Goal: Task Accomplishment & Management: Complete application form

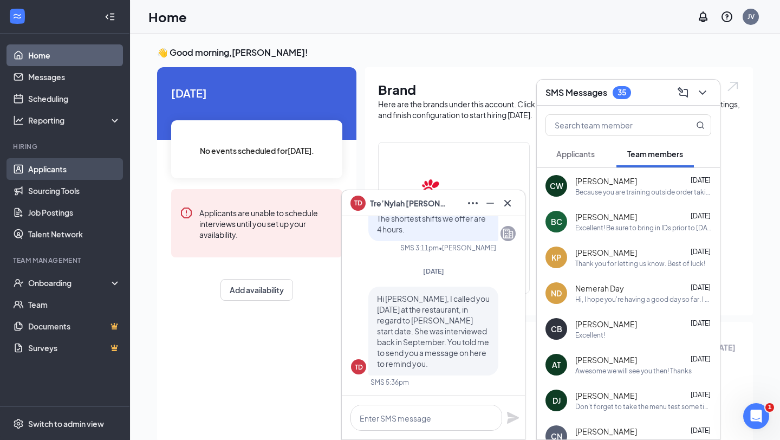
click at [28, 173] on link "Applicants" at bounding box center [74, 169] width 93 height 22
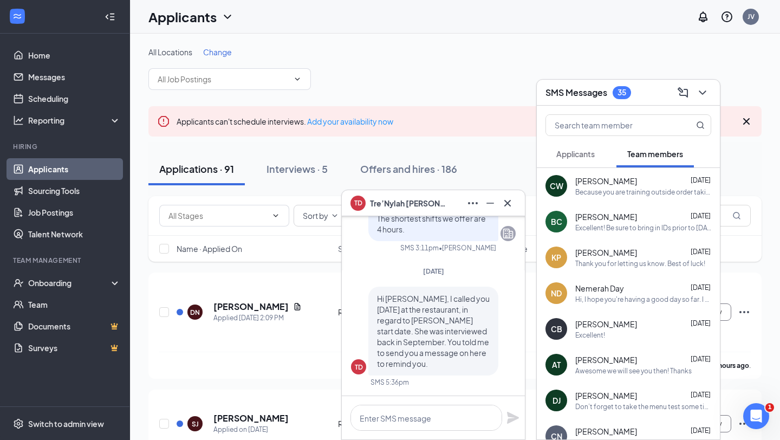
click at [613, 187] on div "Because you are training outside order taking, you can wear your gym shoes" at bounding box center [643, 191] width 136 height 9
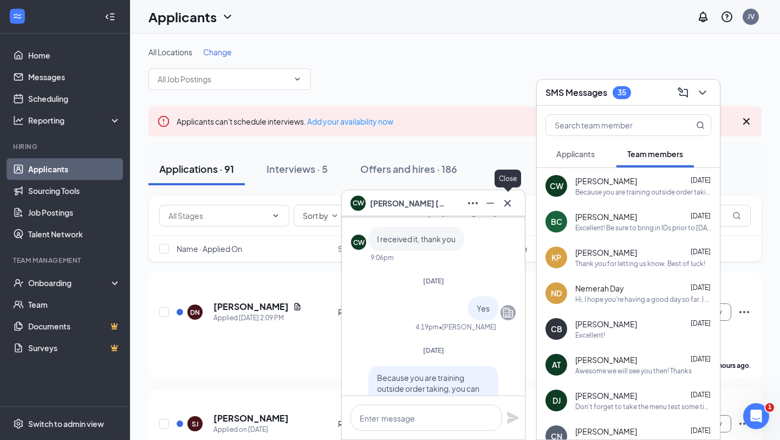
click at [511, 200] on icon "Cross" at bounding box center [507, 203] width 13 height 13
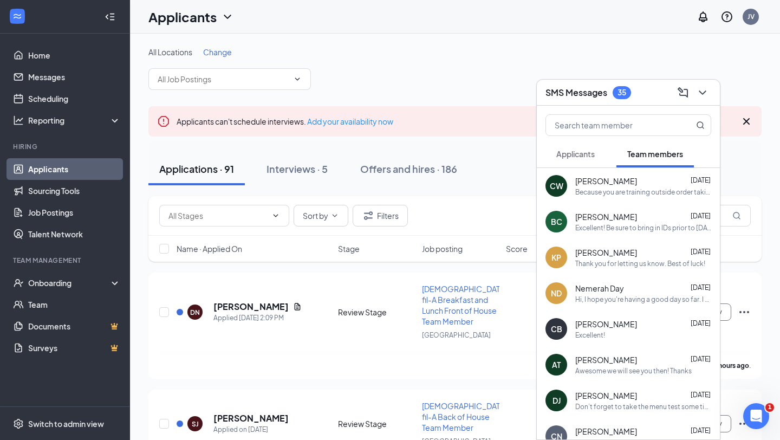
click at [564, 156] on span "Applicants" at bounding box center [575, 154] width 38 height 10
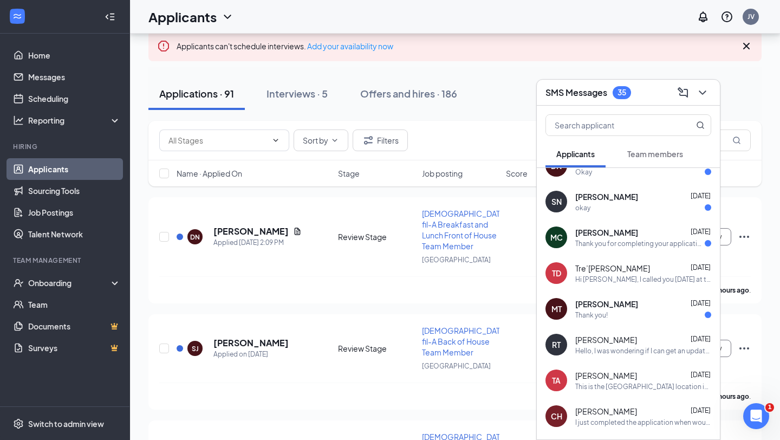
scroll to position [80, 0]
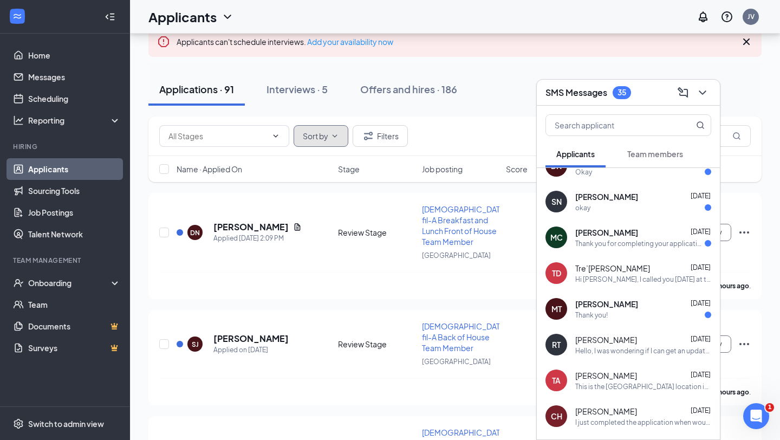
click at [337, 130] on button "Sort by" at bounding box center [320, 136] width 55 height 22
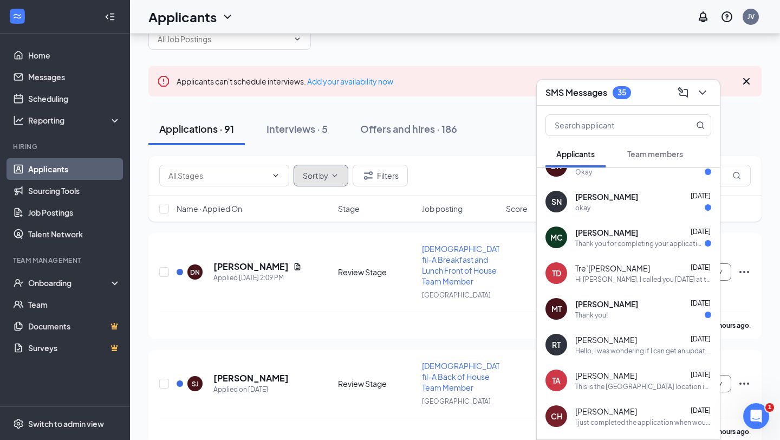
scroll to position [0, 0]
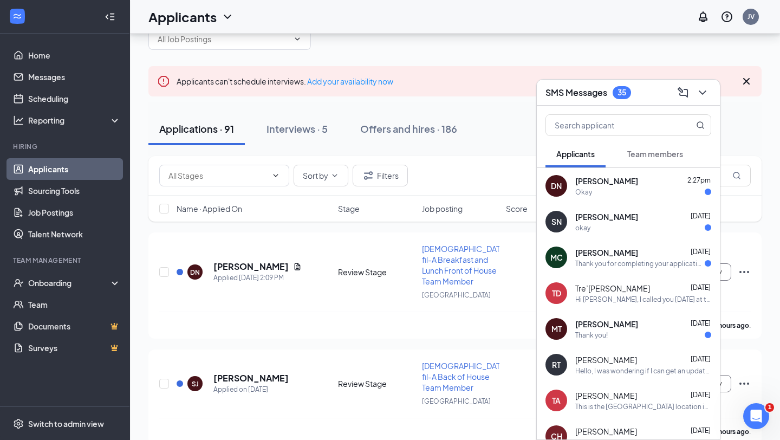
click at [596, 291] on span "Tre’[PERSON_NAME]" at bounding box center [612, 288] width 75 height 11
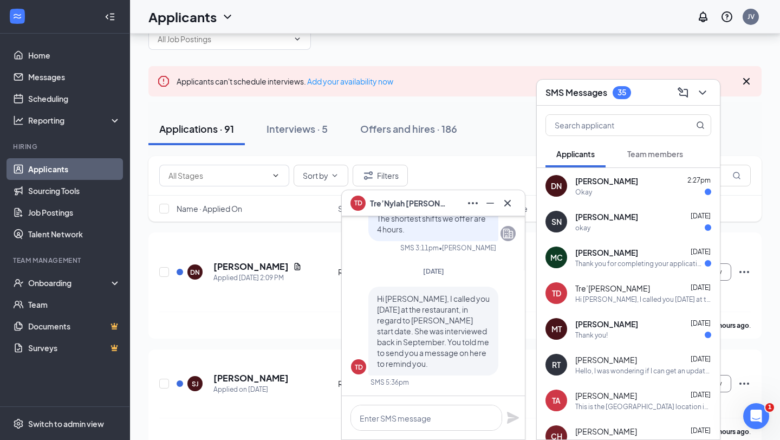
click at [412, 203] on span "Tre’Nylah Dyer" at bounding box center [408, 203] width 76 height 12
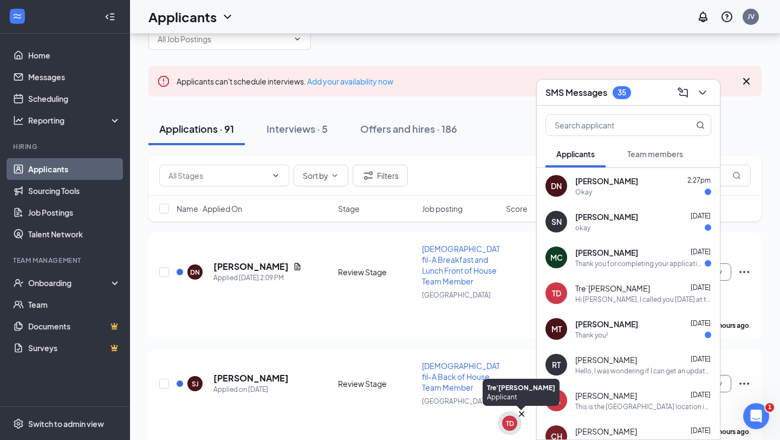
click at [507, 422] on div "TD" at bounding box center [510, 422] width 8 height 9
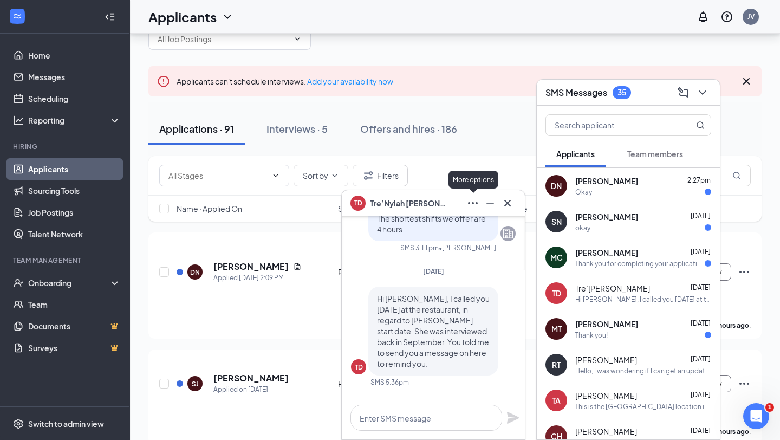
click at [471, 205] on icon "Ellipses" at bounding box center [472, 203] width 13 height 13
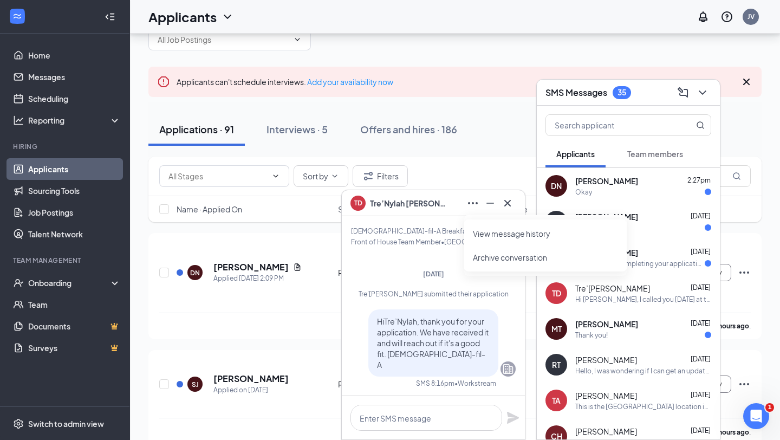
scroll to position [-1957, 0]
click at [488, 207] on icon "Minimize" at bounding box center [489, 203] width 13 height 13
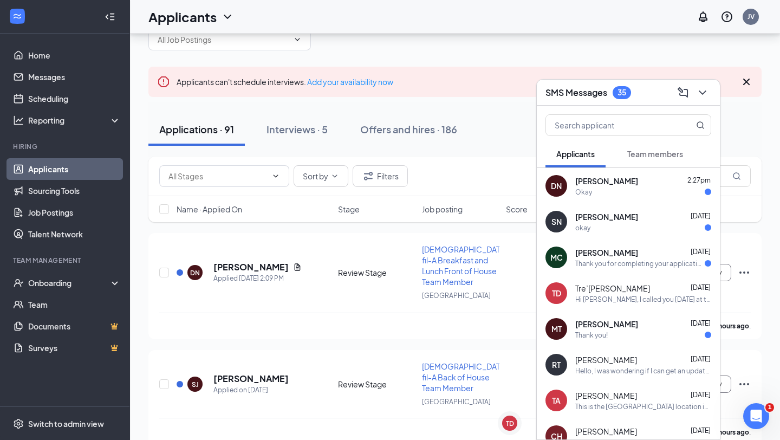
scroll to position [0, 0]
click at [705, 95] on icon "ChevronDown" at bounding box center [702, 92] width 13 height 13
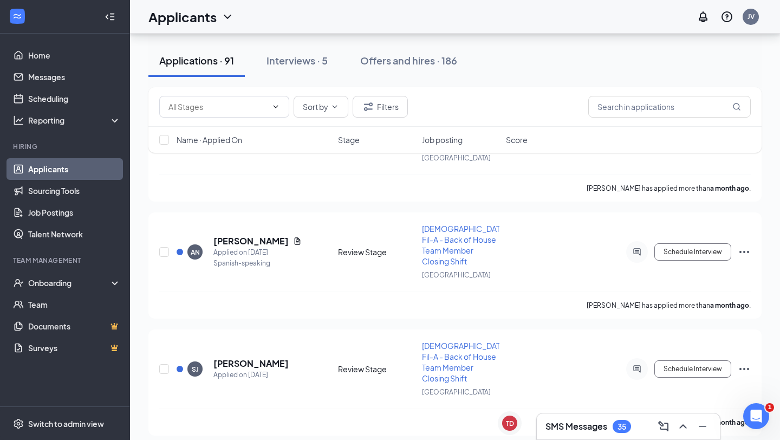
scroll to position [8481, 0]
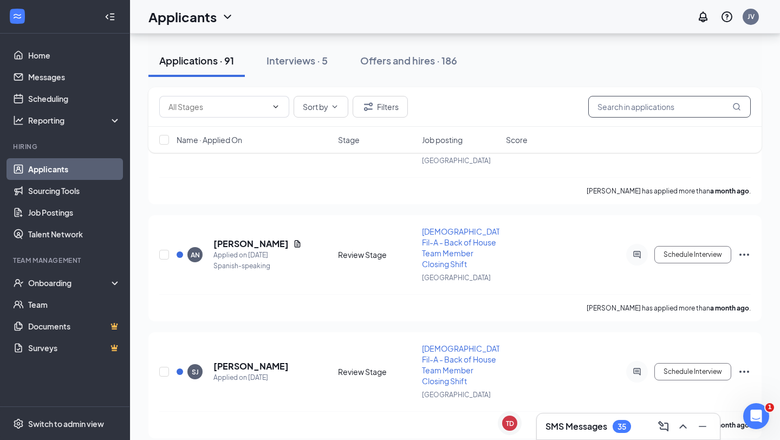
click at [647, 103] on input "text" at bounding box center [669, 107] width 162 height 22
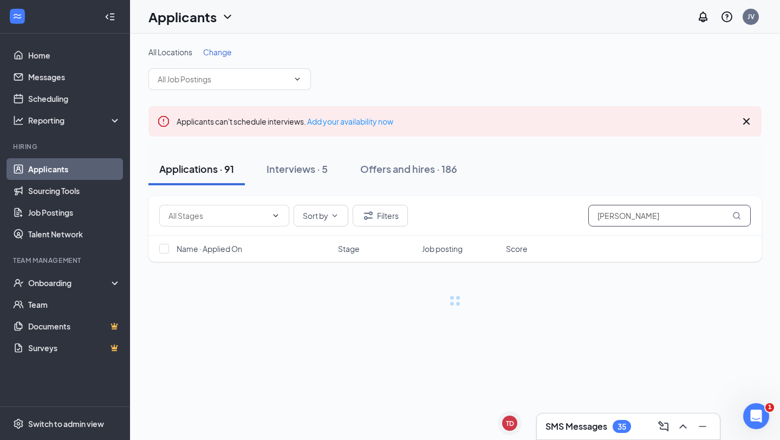
type input "[PERSON_NAME]"
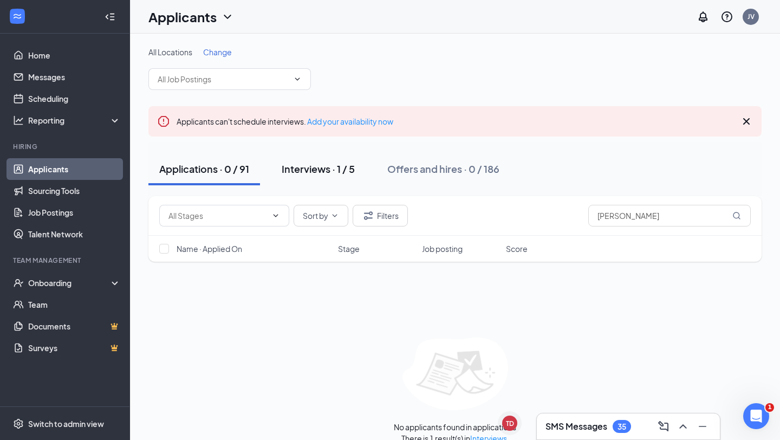
click at [357, 169] on button "Interviews · 1 / 5" at bounding box center [318, 169] width 95 height 32
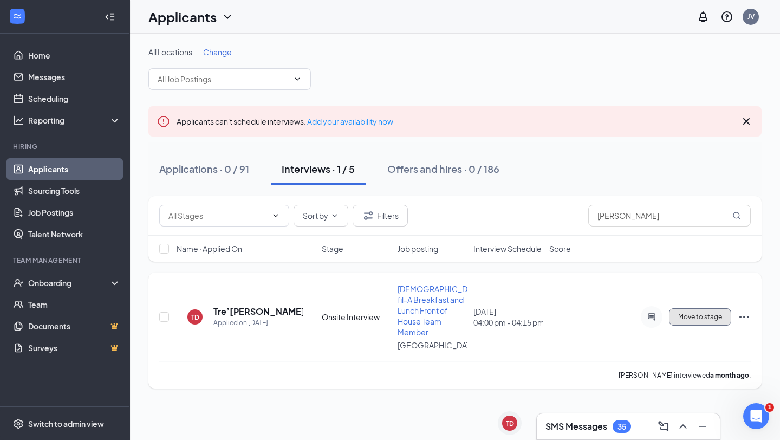
click at [711, 317] on span "Move to stage" at bounding box center [700, 317] width 44 height 8
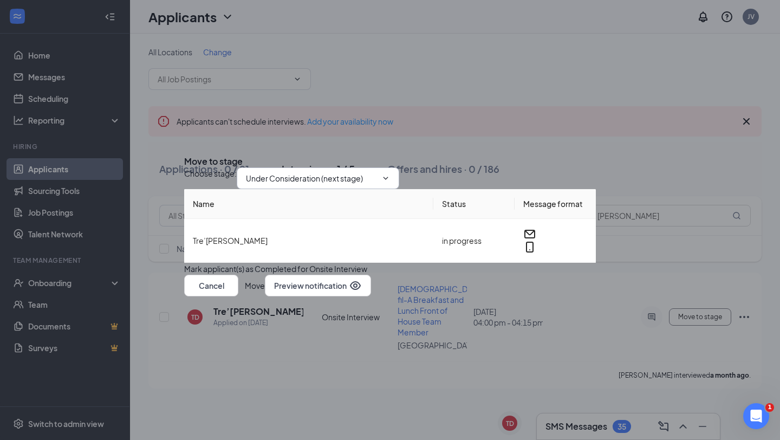
click at [357, 172] on input "Under Consideration (next stage)" at bounding box center [311, 178] width 131 height 12
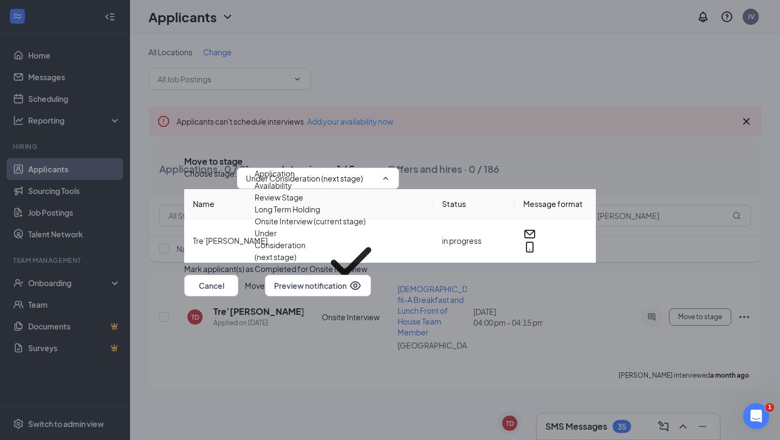
scroll to position [12, 0]
click at [316, 270] on div "Under Consideration (next stage)" at bounding box center [285, 261] width 62 height 69
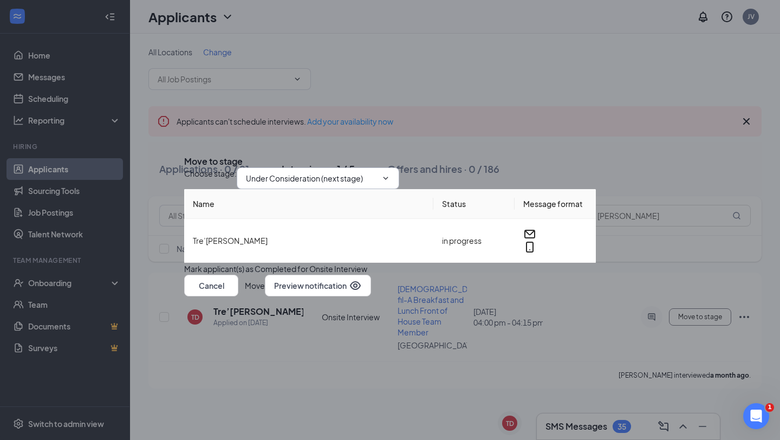
click at [339, 172] on input "Under Consideration (next stage)" at bounding box center [311, 178] width 131 height 12
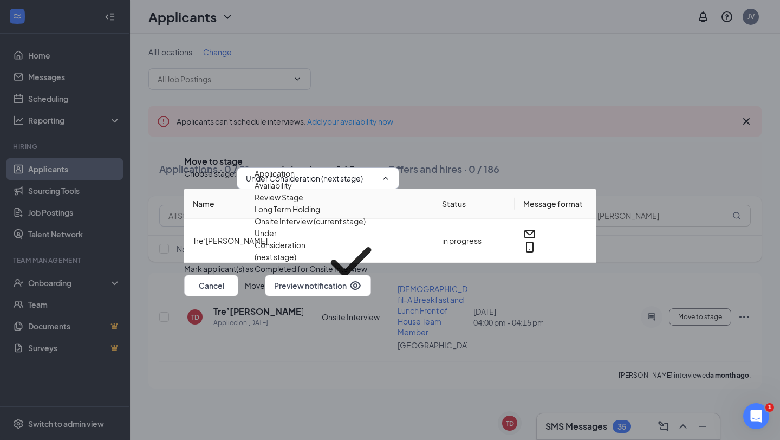
scroll to position [0, 0]
click at [303, 203] on div "Review Stage" at bounding box center [278, 197] width 49 height 12
type input "Review Stage"
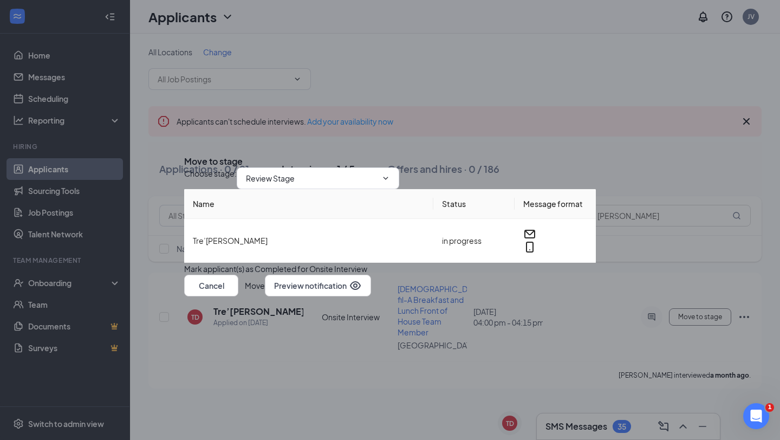
click at [265, 296] on button "Move" at bounding box center [255, 285] width 20 height 22
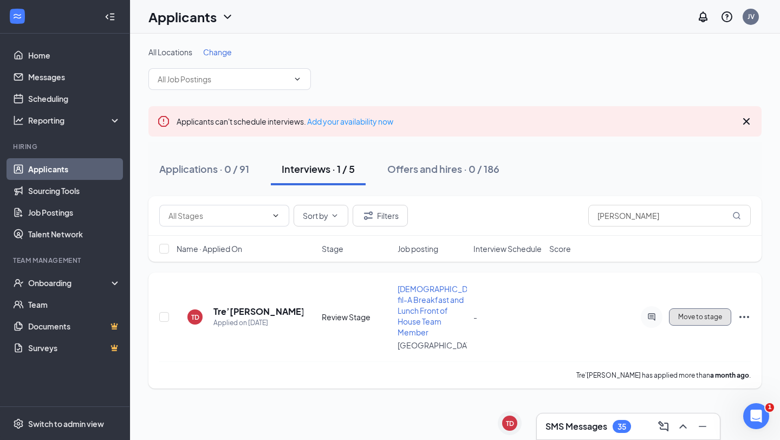
click at [715, 318] on span "Move to stage" at bounding box center [700, 317] width 44 height 8
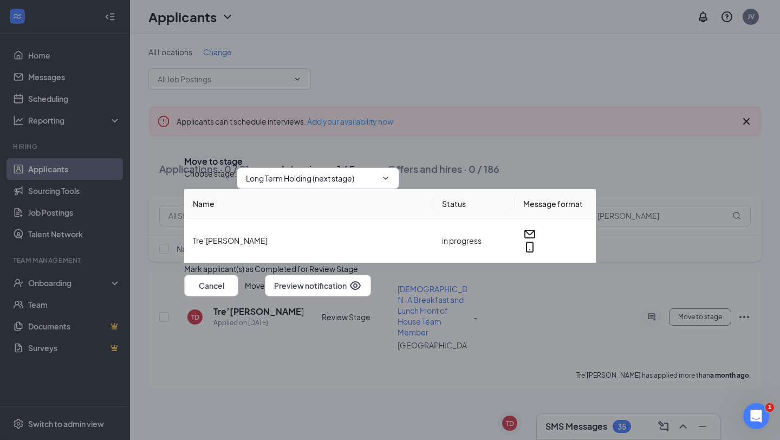
click at [341, 172] on input "Long Term Holding (next stage)" at bounding box center [311, 178] width 131 height 12
click at [312, 275] on div "Onsite Interview" at bounding box center [283, 281] width 58 height 12
type input "Onsite Interview"
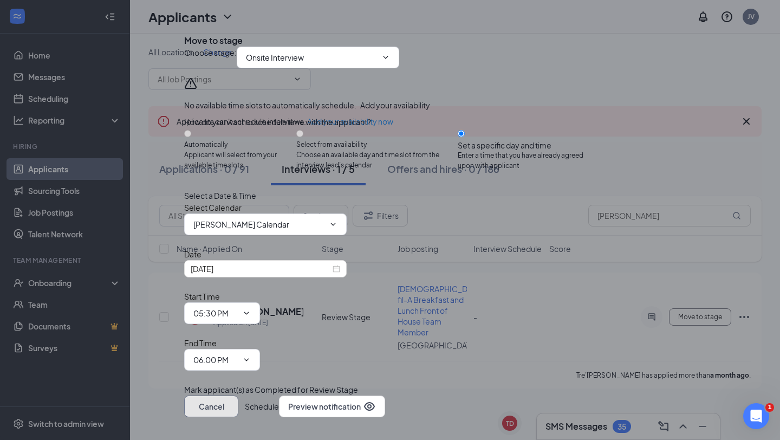
click at [238, 395] on button "Cancel" at bounding box center [211, 406] width 54 height 22
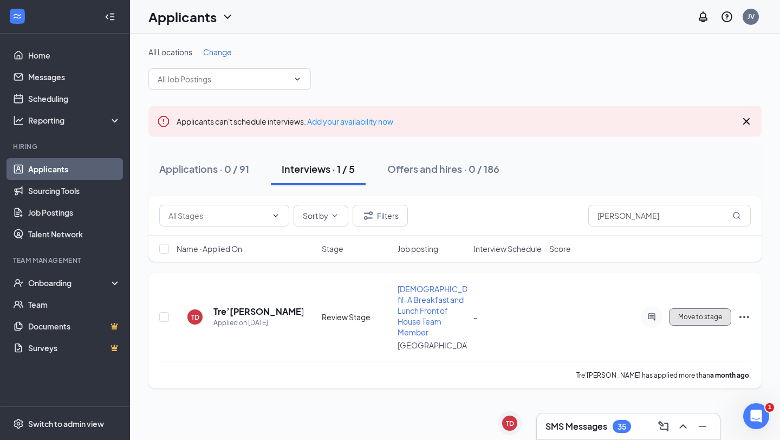
click at [690, 315] on span "Move to stage" at bounding box center [700, 317] width 44 height 8
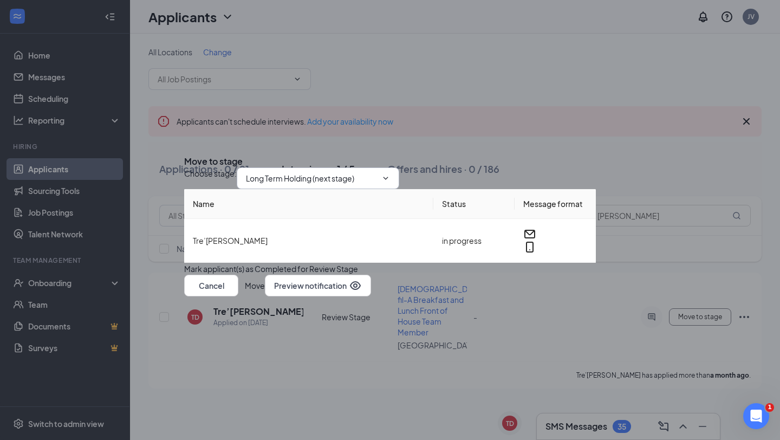
click at [397, 167] on span "Long Term Holding (next stage)" at bounding box center [318, 178] width 162 height 22
click at [399, 167] on span "Long Term Holding (next stage)" at bounding box center [318, 178] width 162 height 22
click at [330, 172] on input "Long Term Holding (next stage)" at bounding box center [311, 178] width 131 height 12
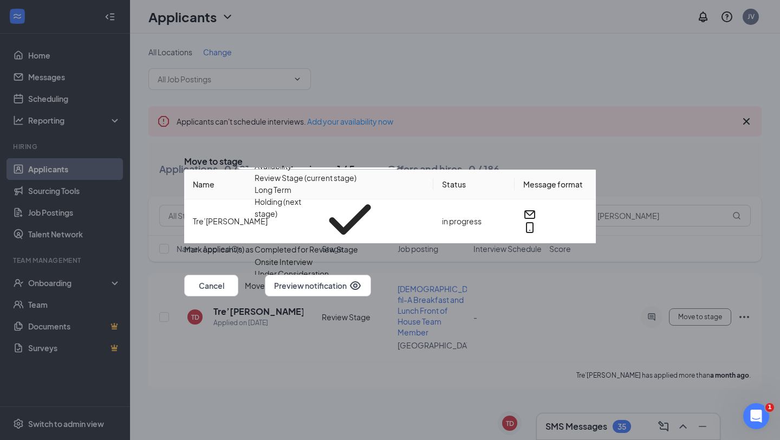
click at [313, 279] on div "Hiring Complete" at bounding box center [283, 285] width 58 height 12
type input "Hiring Complete"
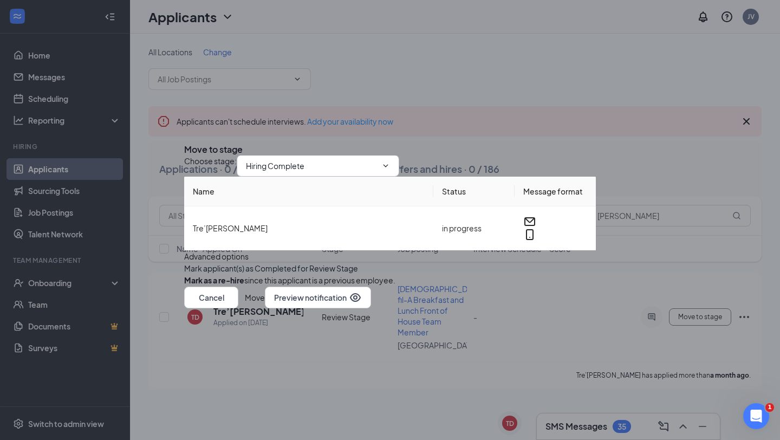
scroll to position [0, 0]
click at [265, 308] on button "Move" at bounding box center [255, 297] width 20 height 22
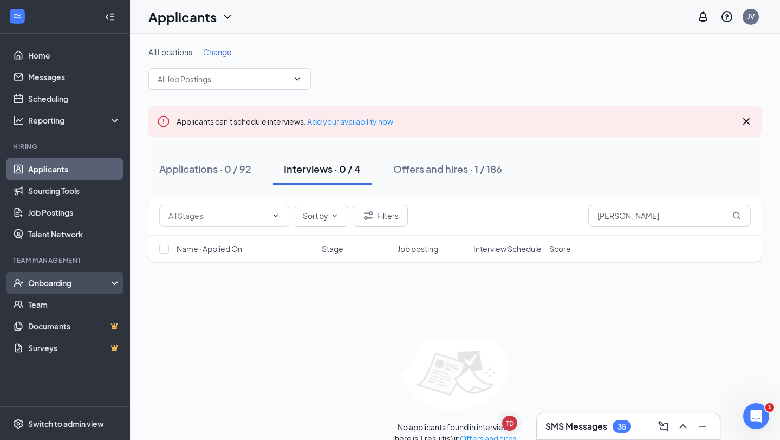
click at [40, 279] on div "Onboarding" at bounding box center [69, 282] width 83 height 11
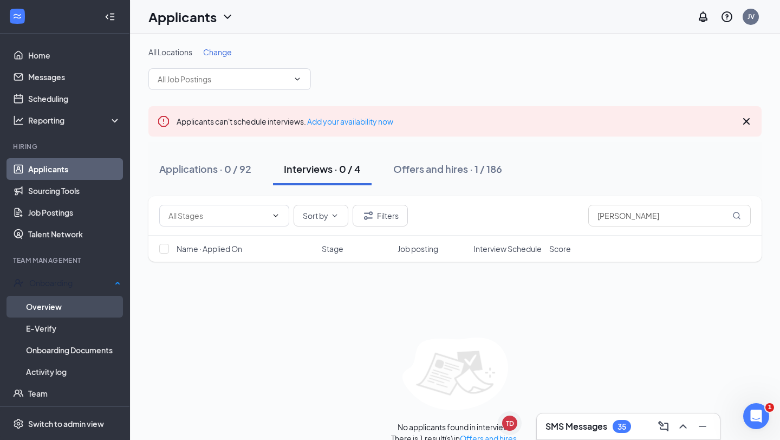
click at [66, 296] on link "Overview" at bounding box center [73, 307] width 95 height 22
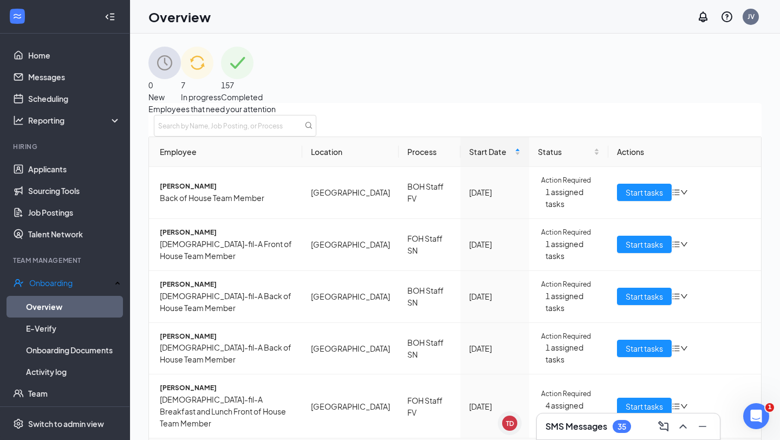
scroll to position [78, 0]
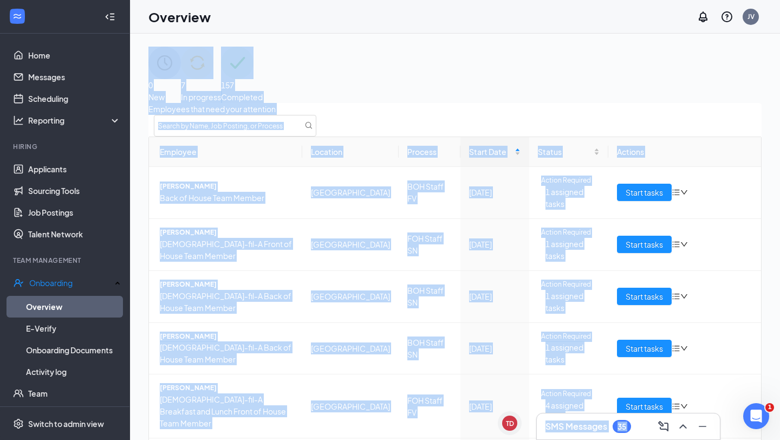
drag, startPoint x: 566, startPoint y: 420, endPoint x: 469, endPoint y: 426, distance: 96.6
click at [469, 426] on div "TD Tre’Nylah Dyer TD SMS Messages 35 0 New 7 In progress 157 Completed Employee…" at bounding box center [455, 261] width 650 height 455
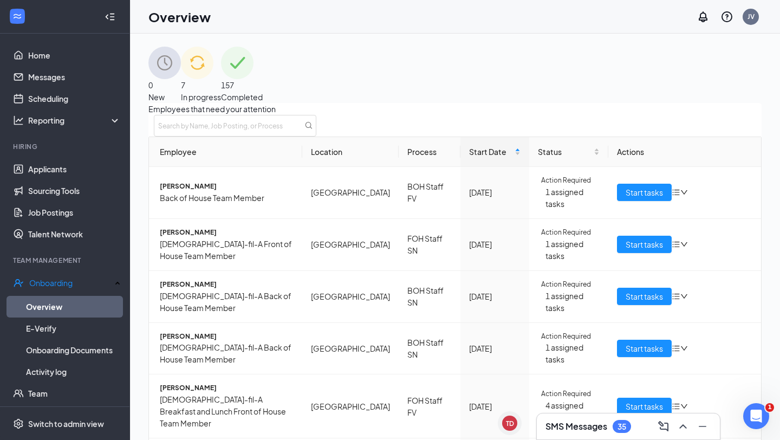
drag, startPoint x: 469, startPoint y: 426, endPoint x: 455, endPoint y: 426, distance: 14.1
click at [28, 61] on link "Home" at bounding box center [74, 55] width 93 height 22
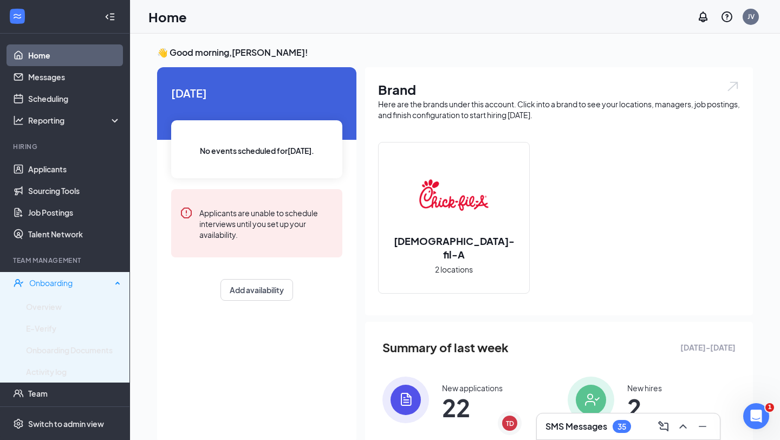
click at [47, 286] on div "Onboarding" at bounding box center [70, 282] width 82 height 11
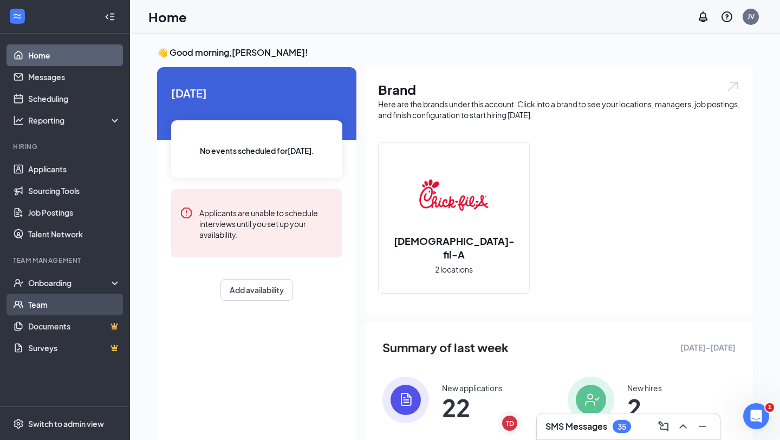
click at [47, 295] on link "Team" at bounding box center [74, 304] width 93 height 22
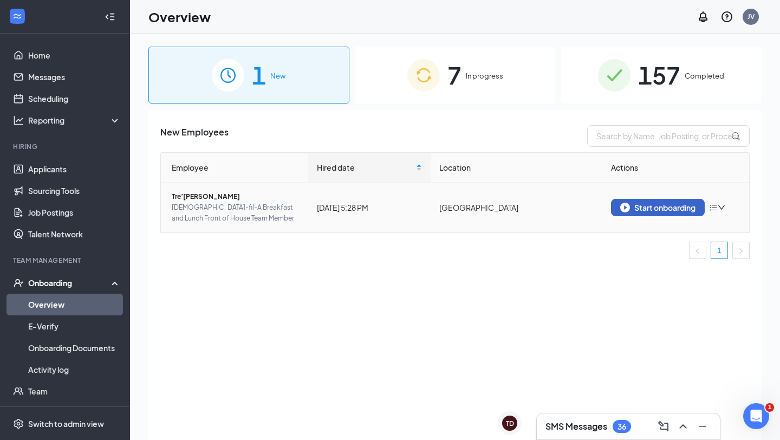
click at [623, 212] on img "button" at bounding box center [625, 207] width 10 height 10
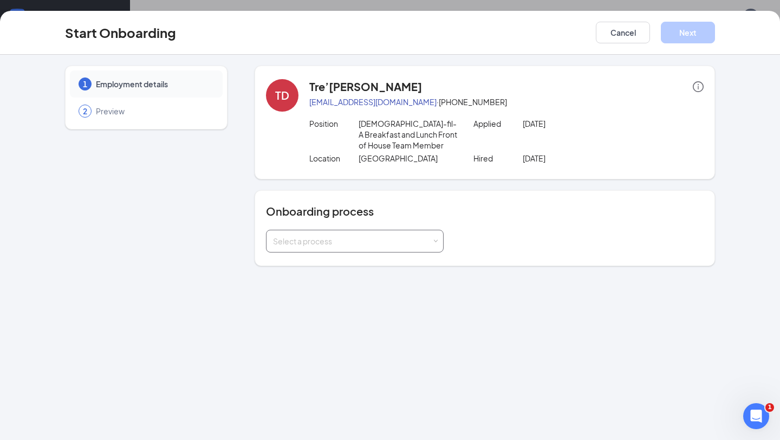
click at [317, 234] on div "Select a process" at bounding box center [354, 241] width 163 height 22
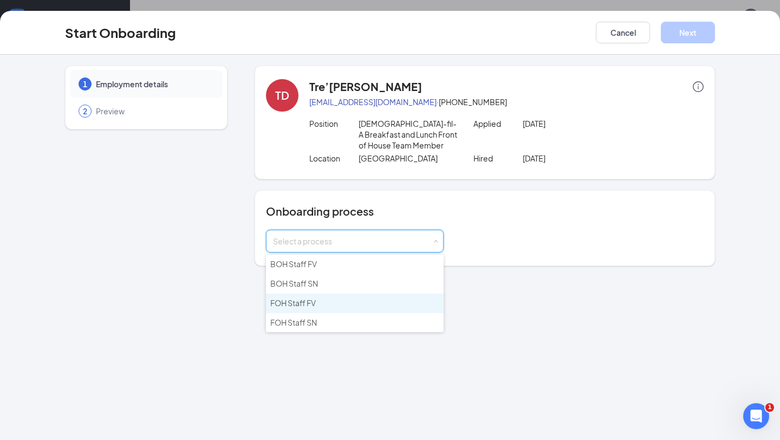
click at [305, 299] on span "FOH Staff FV" at bounding box center [292, 303] width 45 height 10
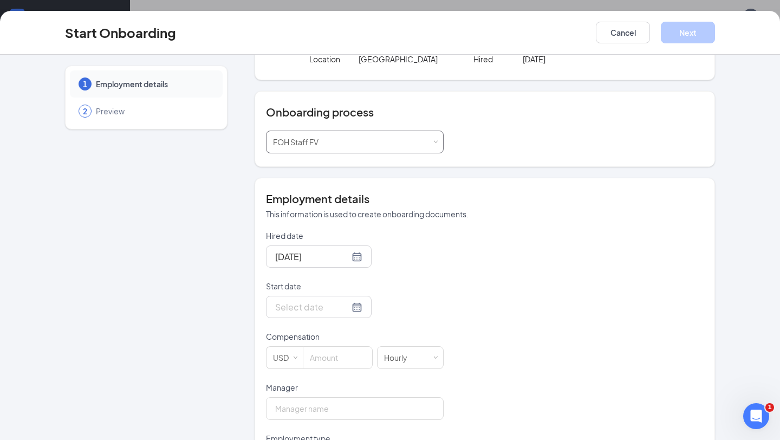
scroll to position [106, 0]
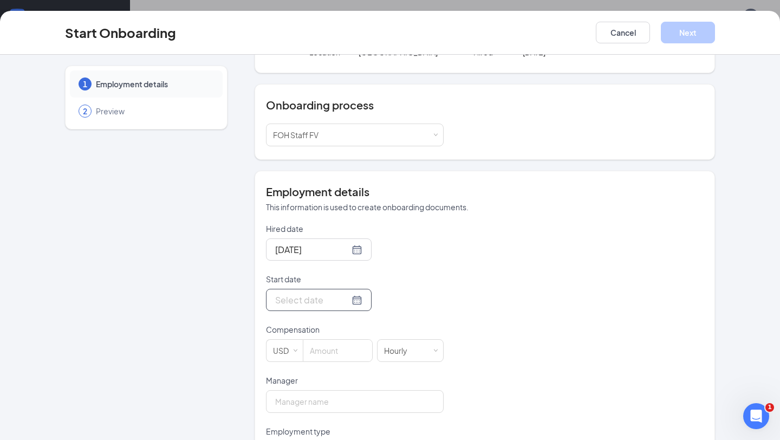
click at [344, 300] on div at bounding box center [318, 300] width 87 height 14
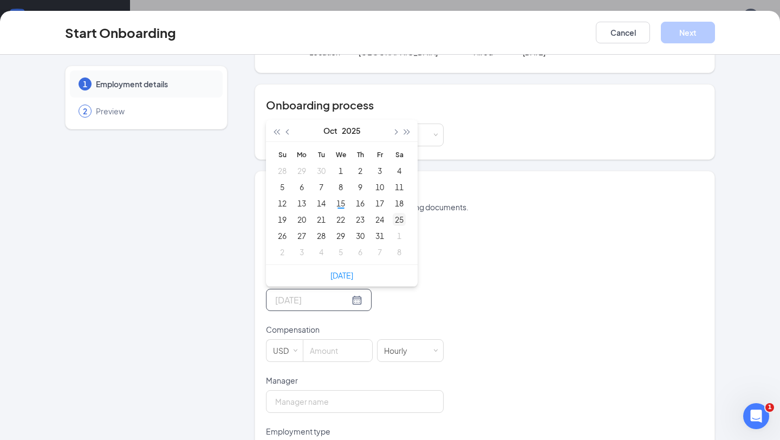
type input "[DATE]"
click at [405, 216] on div "25" at bounding box center [398, 219] width 13 height 13
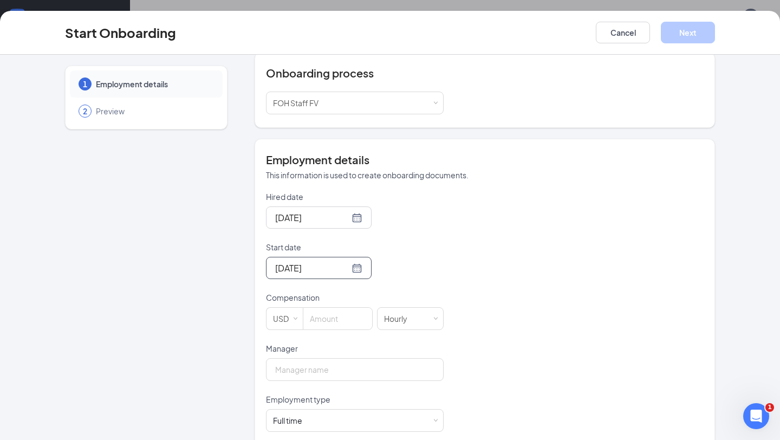
scroll to position [146, 0]
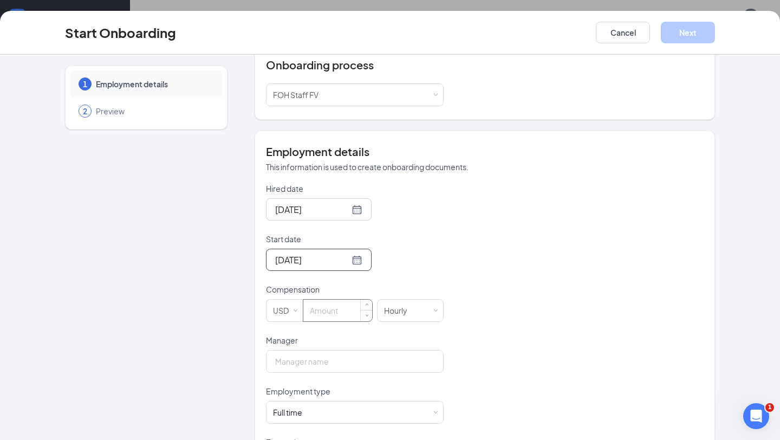
click at [326, 316] on input at bounding box center [337, 310] width 69 height 22
type input "15"
click at [322, 365] on input "Manager" at bounding box center [355, 361] width 178 height 23
type input "[PERSON_NAME]"
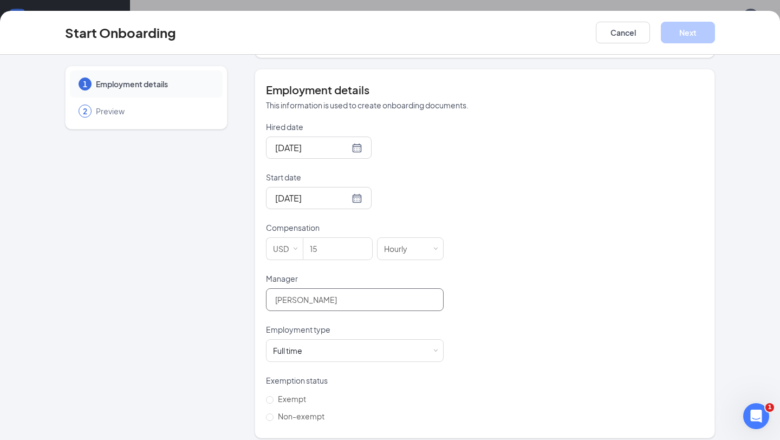
scroll to position [217, 0]
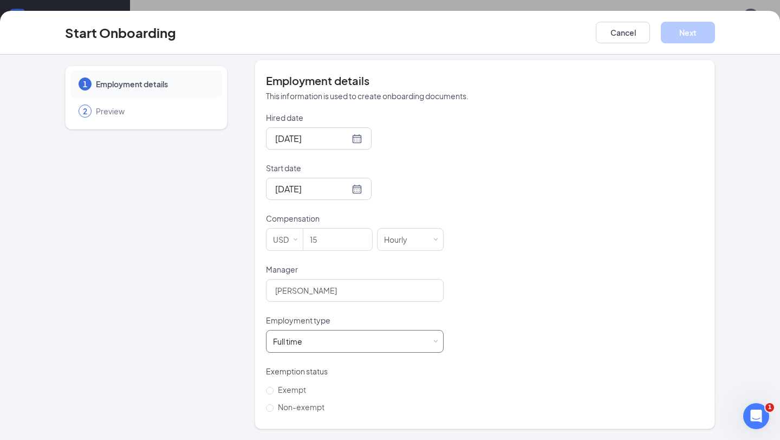
click at [286, 336] on div "Full time" at bounding box center [287, 341] width 29 height 11
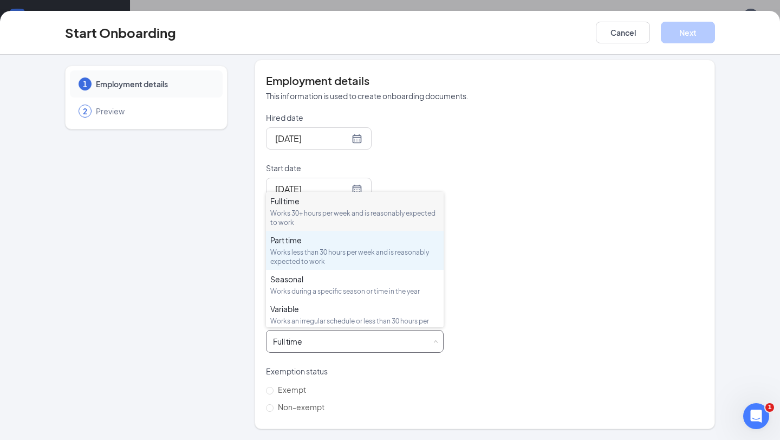
click at [295, 253] on div "Works less than 30 hours per week and is reasonably expected to work" at bounding box center [354, 256] width 169 height 18
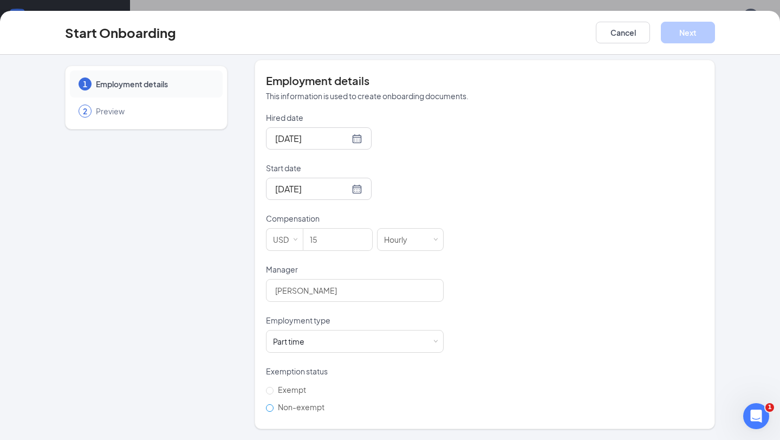
click at [276, 411] on span "Non-exempt" at bounding box center [300, 407] width 55 height 10
click at [273, 411] on input "Non-exempt" at bounding box center [270, 408] width 8 height 8
radio input "true"
click at [679, 34] on button "Next" at bounding box center [687, 33] width 54 height 22
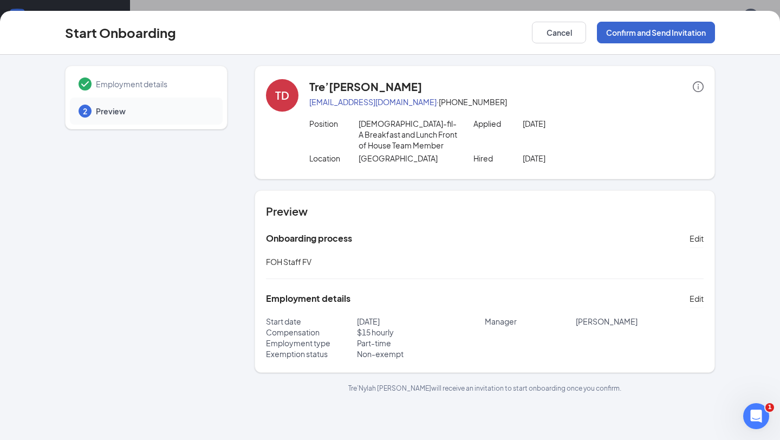
scroll to position [0, 0]
click at [679, 33] on button "Confirm and Send Invitation" at bounding box center [656, 33] width 118 height 22
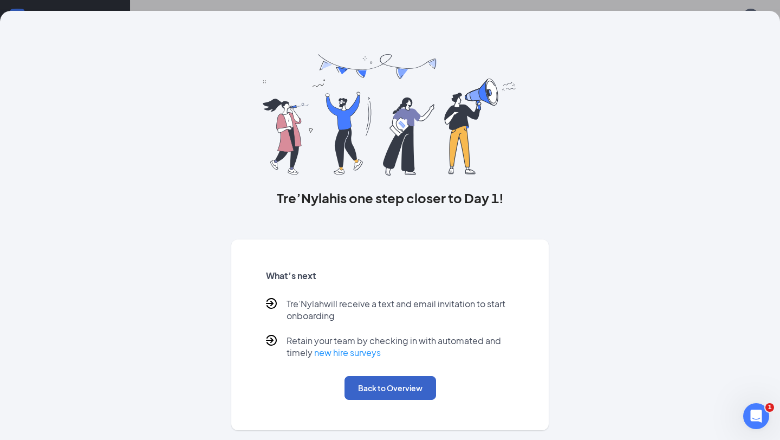
click at [388, 387] on button "Back to Overview" at bounding box center [389, 388] width 91 height 24
